Goal: Entertainment & Leisure: Consume media (video, audio)

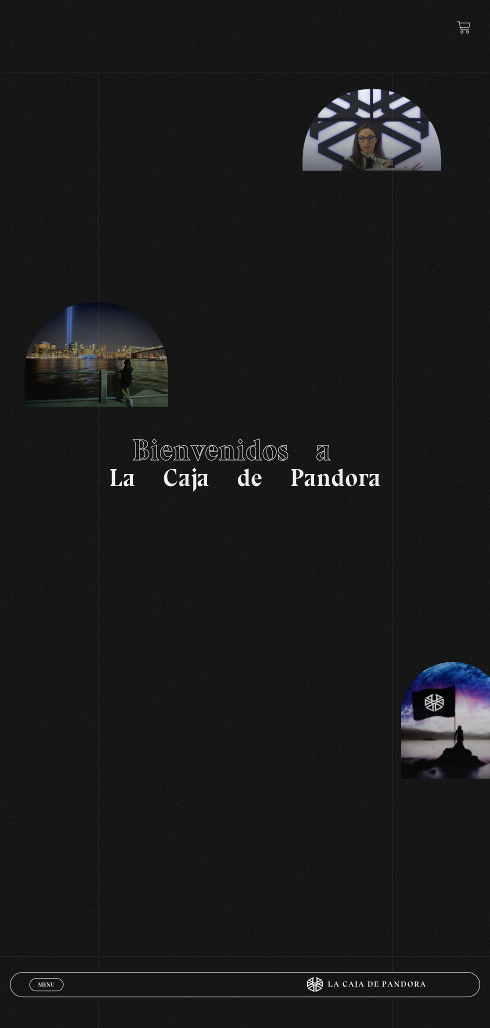
click at [46, 985] on span "Menu" at bounding box center [46, 985] width 16 height 6
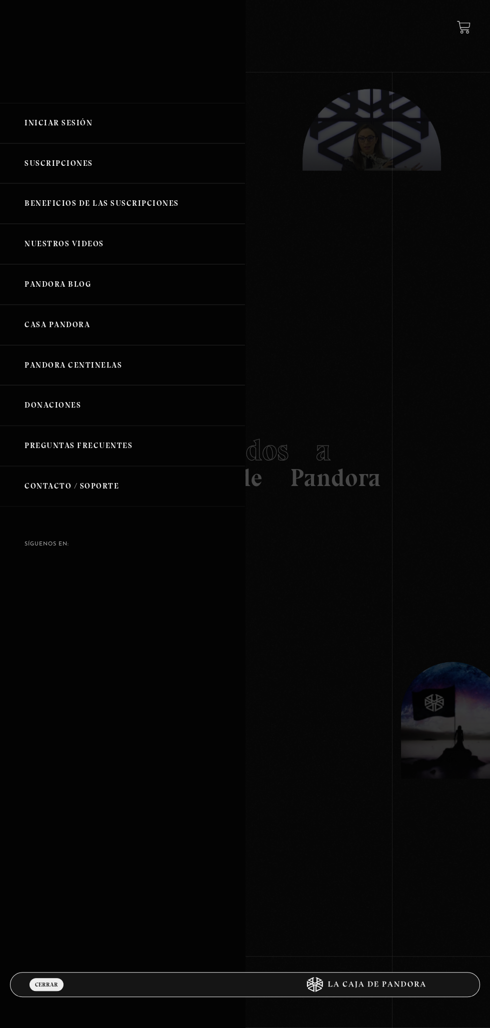
click at [52, 138] on link "Iniciar Sesión" at bounding box center [122, 123] width 245 height 40
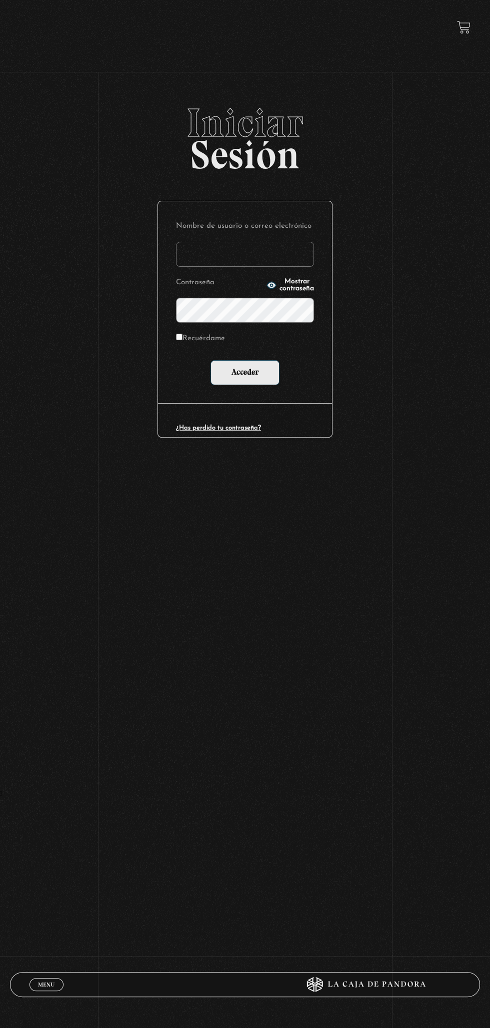
click at [204, 277] on label "Contraseña" at bounding box center [219, 283] width 87 height 14
type input "mval93@gmail.com"
click at [210, 360] on input "Acceder" at bounding box center [244, 372] width 69 height 25
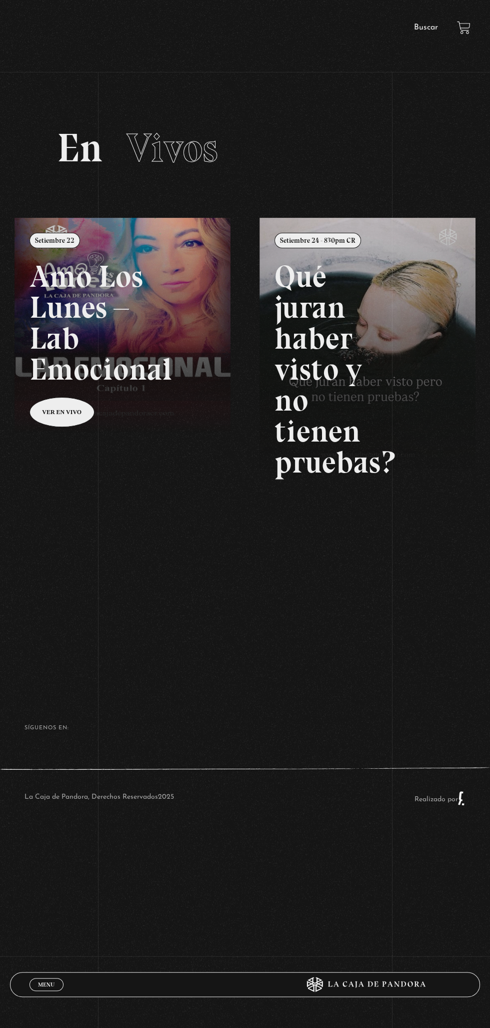
click at [45, 985] on span "Menu" at bounding box center [46, 985] width 16 height 6
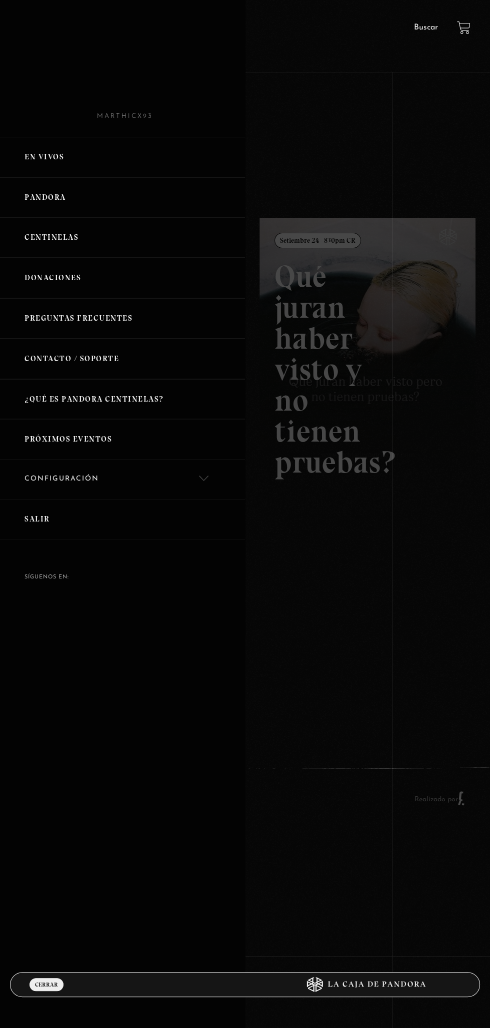
click at [60, 206] on link "Pandora" at bounding box center [122, 197] width 245 height 40
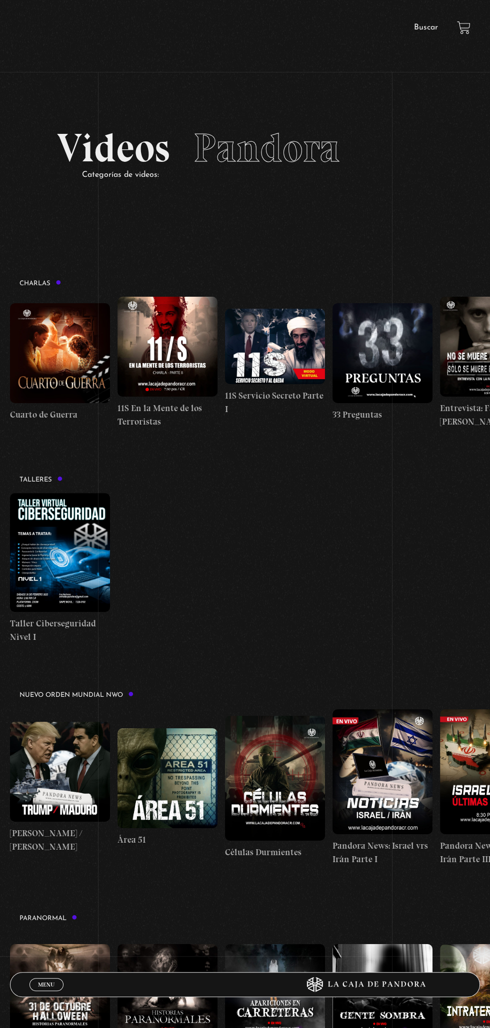
click at [37, 979] on link "Menu Cerrar" at bounding box center [46, 984] width 34 height 13
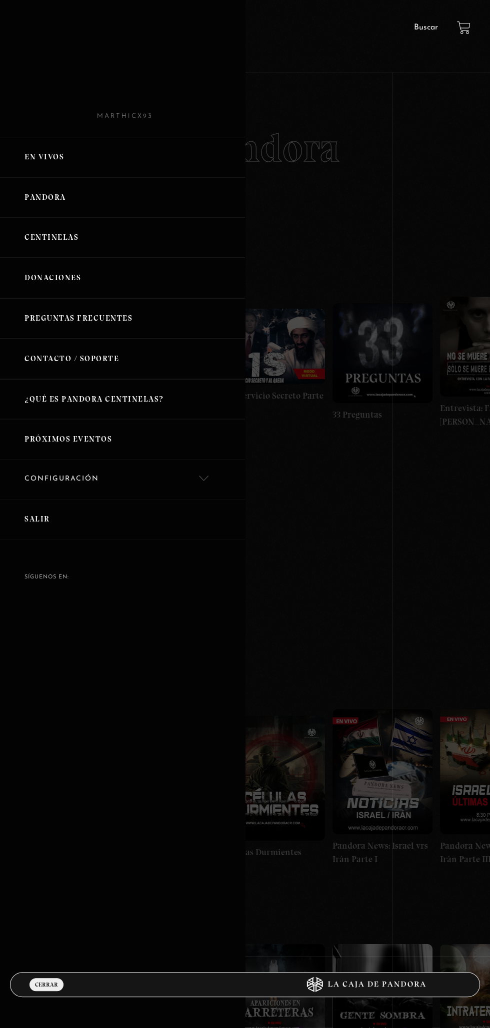
click at [49, 248] on link "Centinelas" at bounding box center [122, 237] width 245 height 40
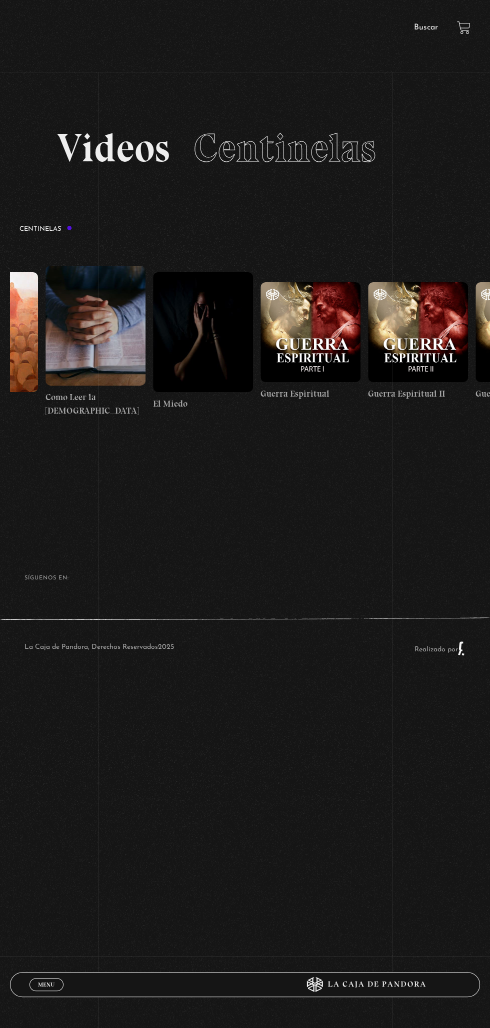
scroll to position [0, 10381]
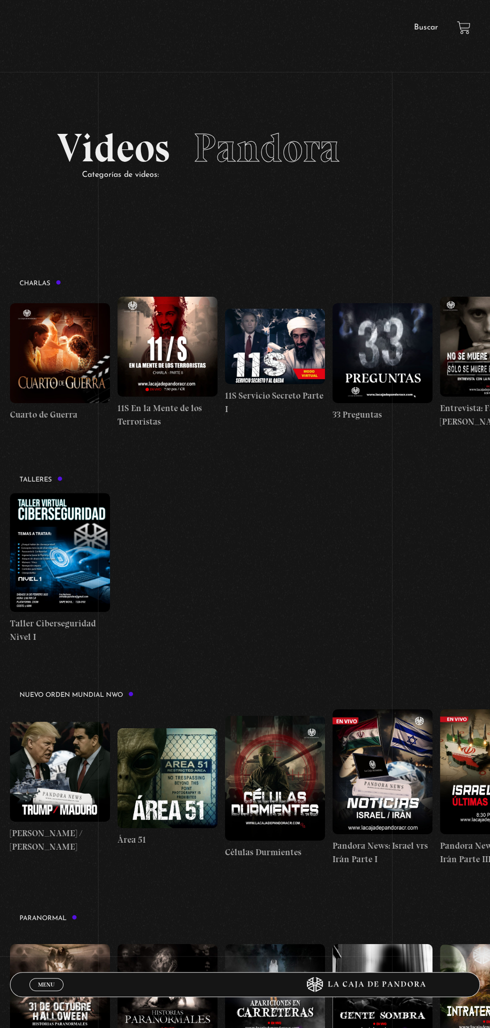
click at [38, 984] on span "Menu" at bounding box center [46, 985] width 16 height 6
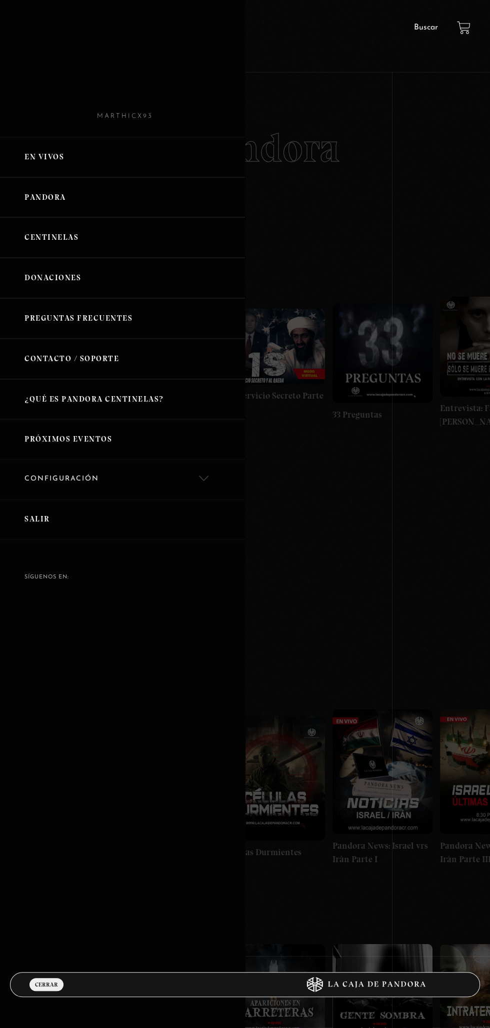
click at [69, 241] on link "Centinelas" at bounding box center [122, 237] width 245 height 40
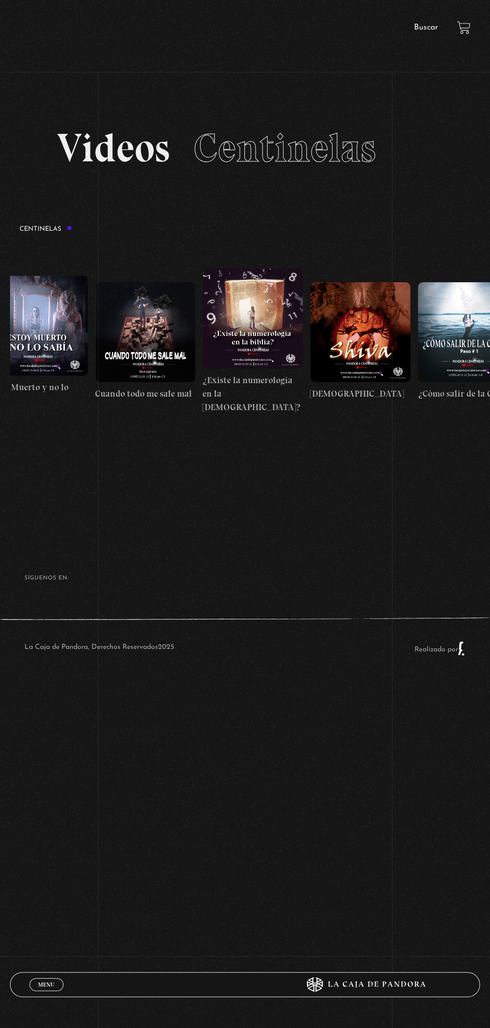
scroll to position [0, 5939]
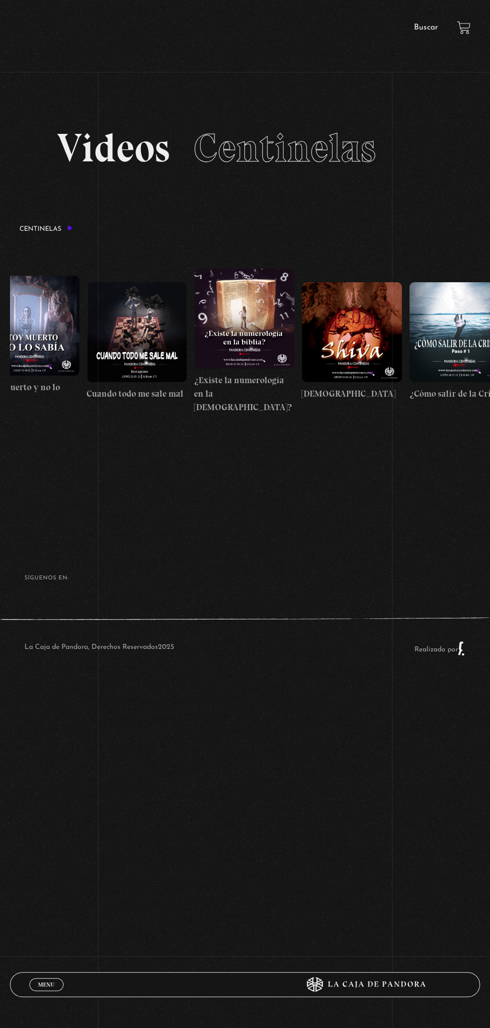
click at [145, 337] on figure at bounding box center [137, 332] width 100 height 100
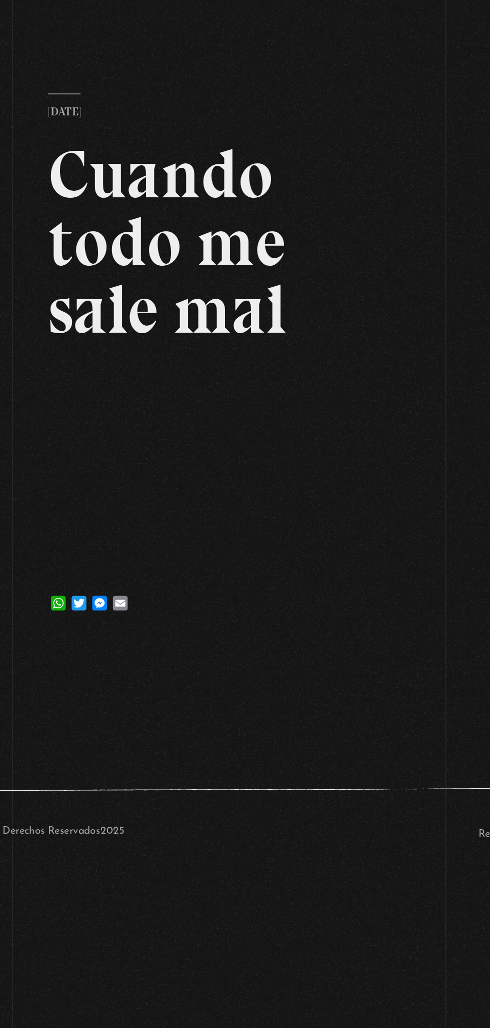
click at [417, 565] on div "Volver [DATE] Cuando todo me sale mal WhatsApp Twitter Messenger Email" at bounding box center [245, 339] width 490 height 472
